Goal: Transaction & Acquisition: Purchase product/service

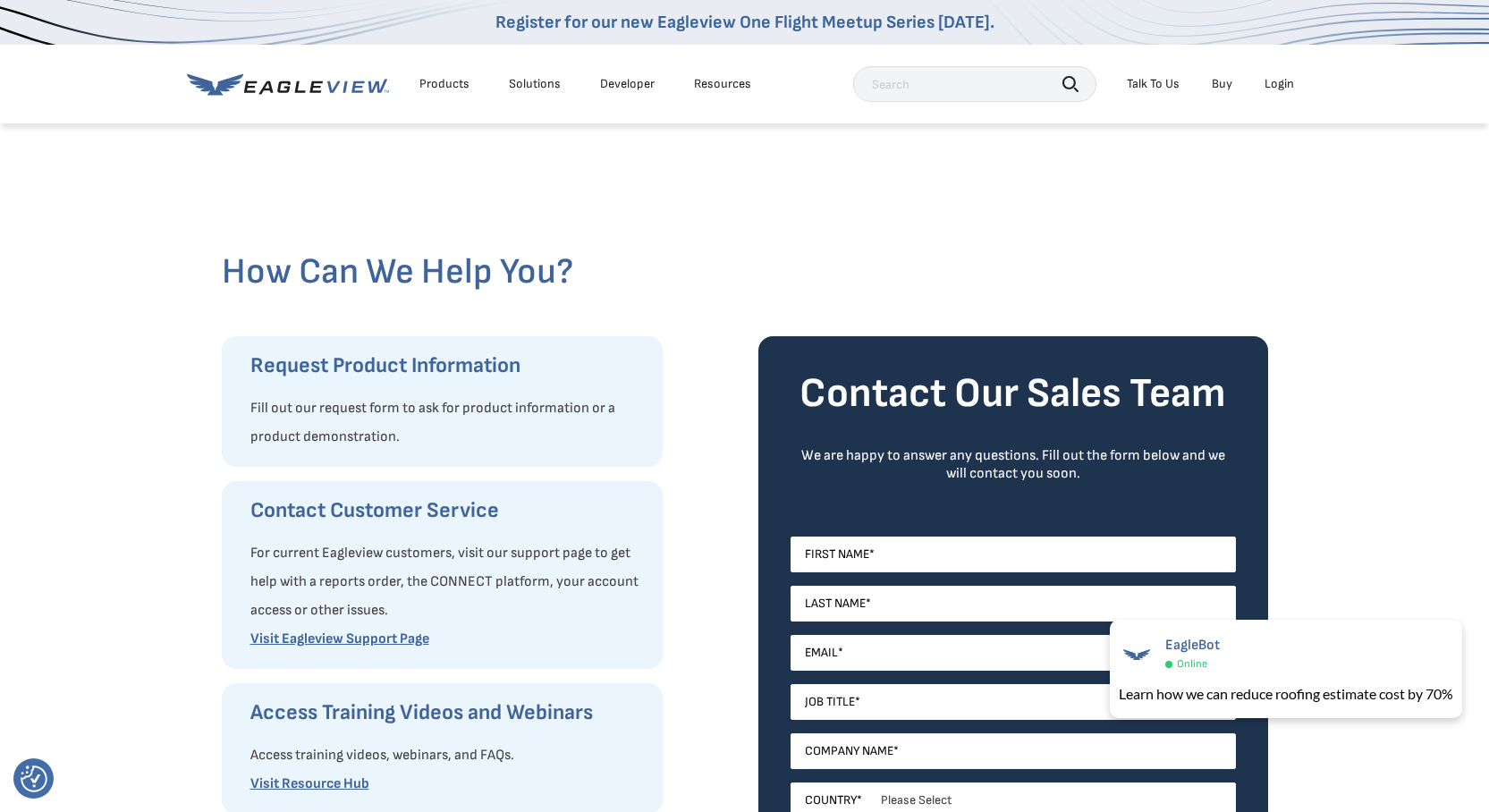
click at [1222, 83] on link "Buy" at bounding box center [1222, 84] width 21 height 16
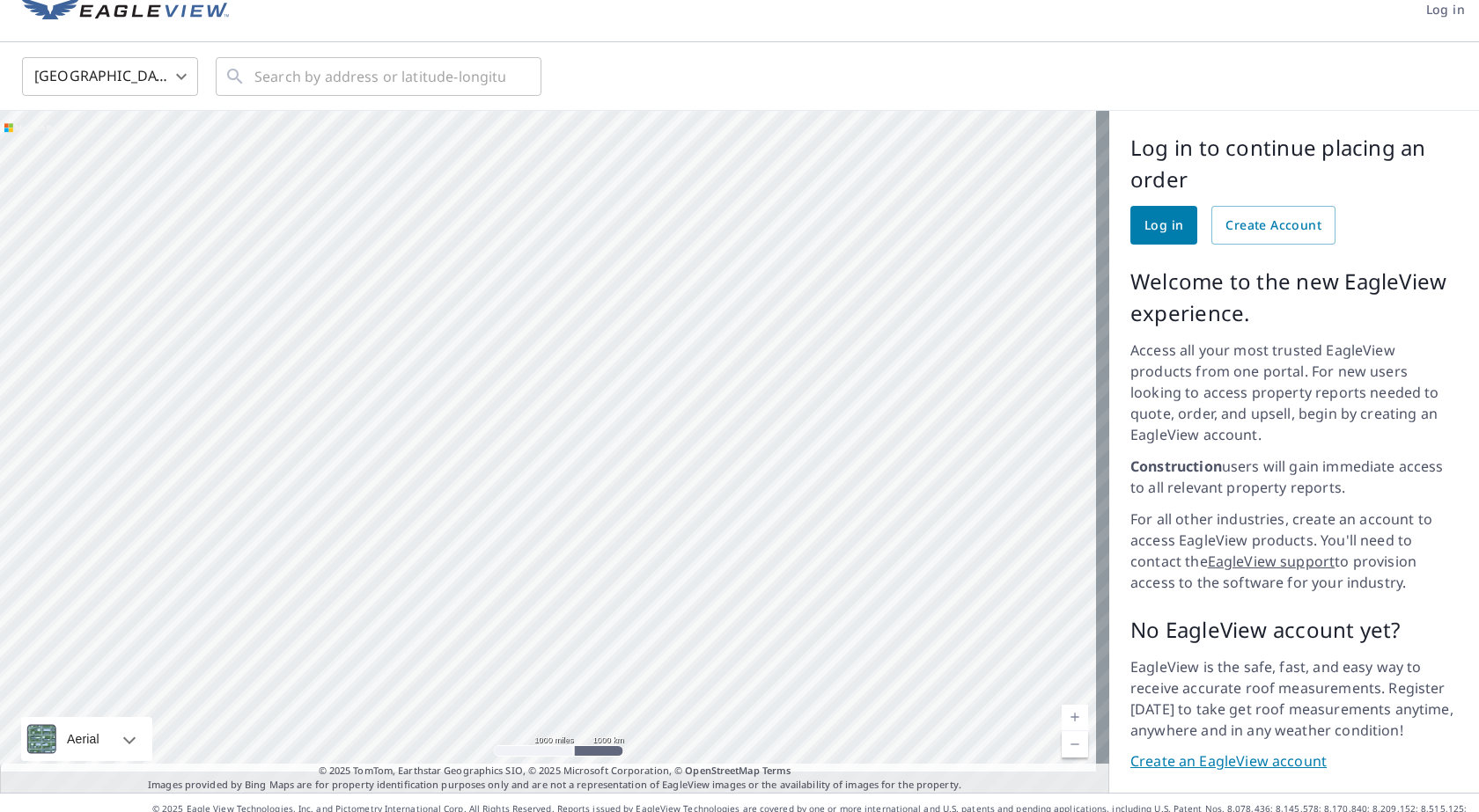
scroll to position [26, 0]
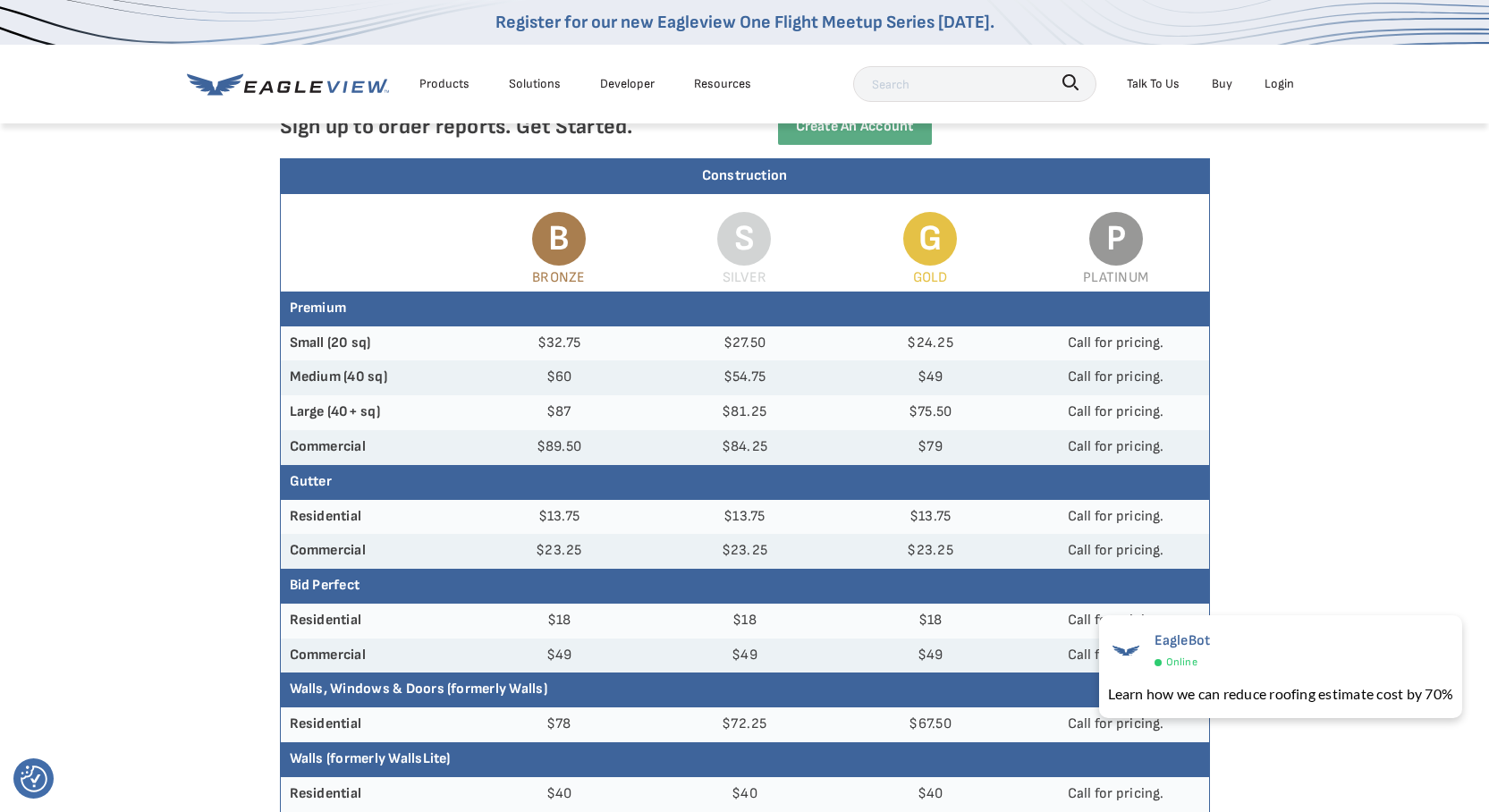
scroll to position [178, 0]
